Goal: Find specific page/section: Find specific page/section

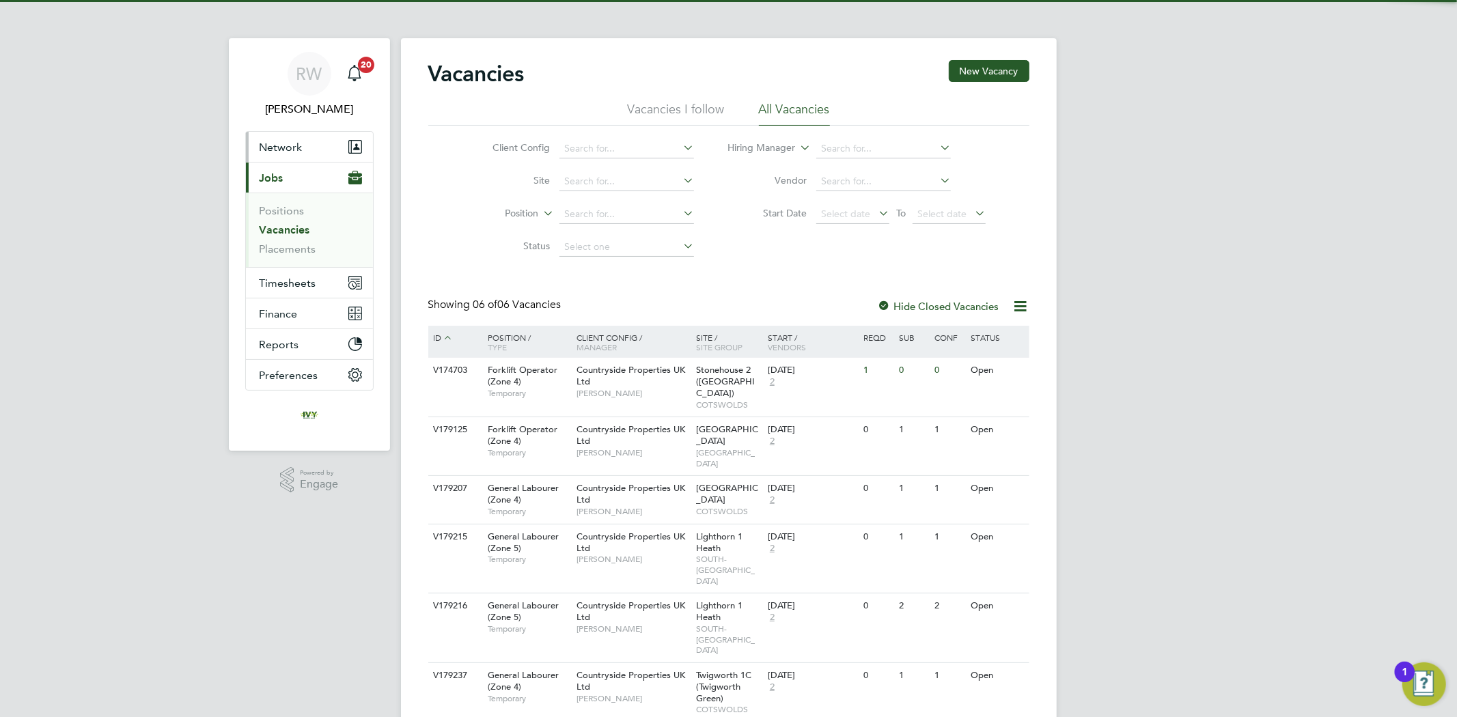
click at [308, 142] on button "Network" at bounding box center [309, 147] width 127 height 30
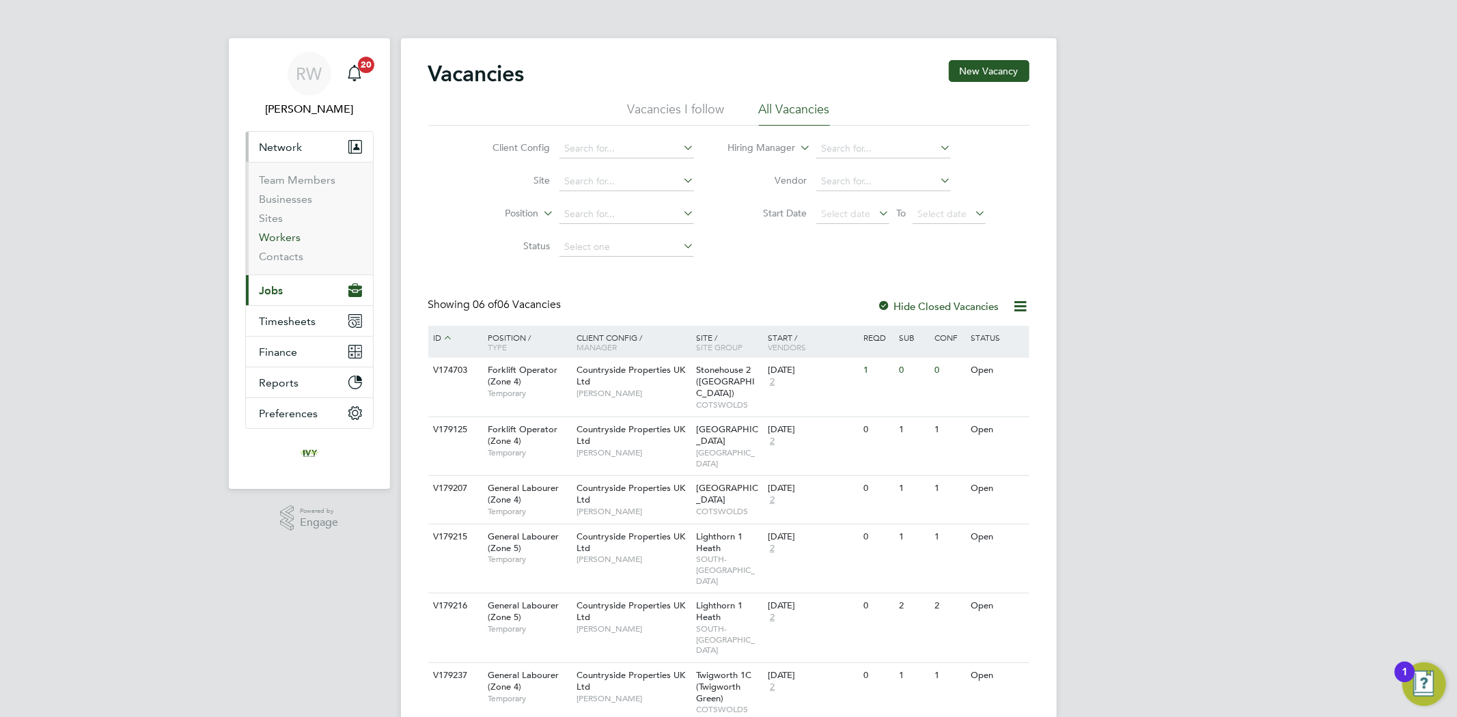
click at [295, 240] on link "Workers" at bounding box center [281, 237] width 42 height 13
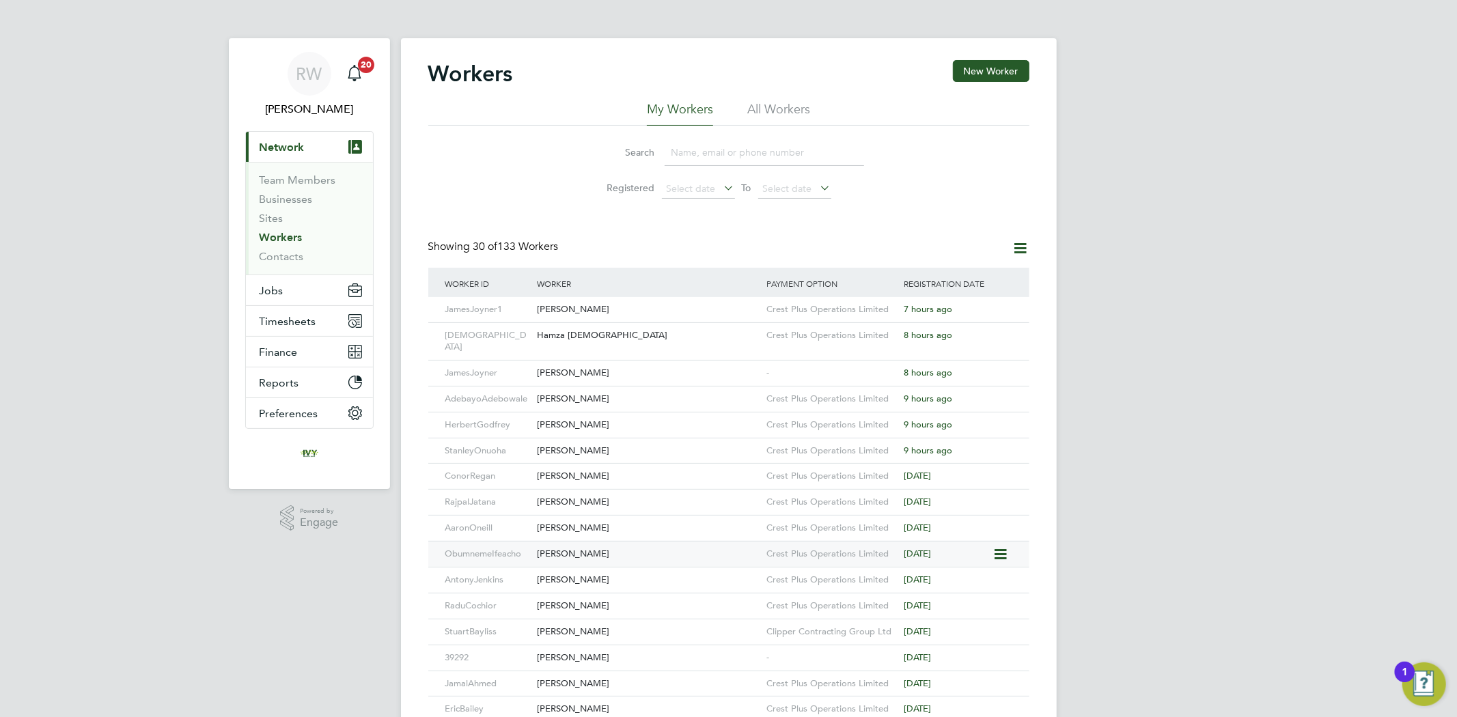
click at [627, 542] on div "[PERSON_NAME]" at bounding box center [649, 554] width 230 height 25
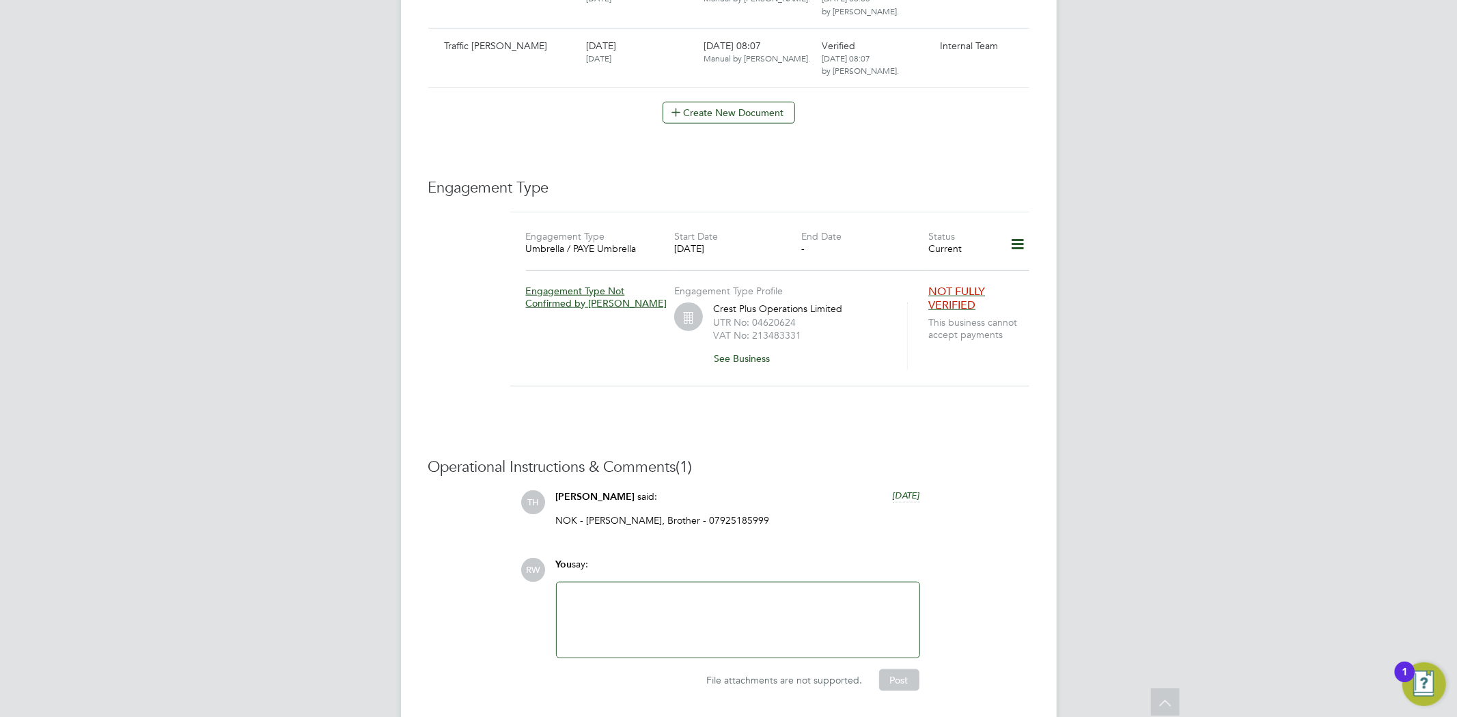
scroll to position [911, 0]
